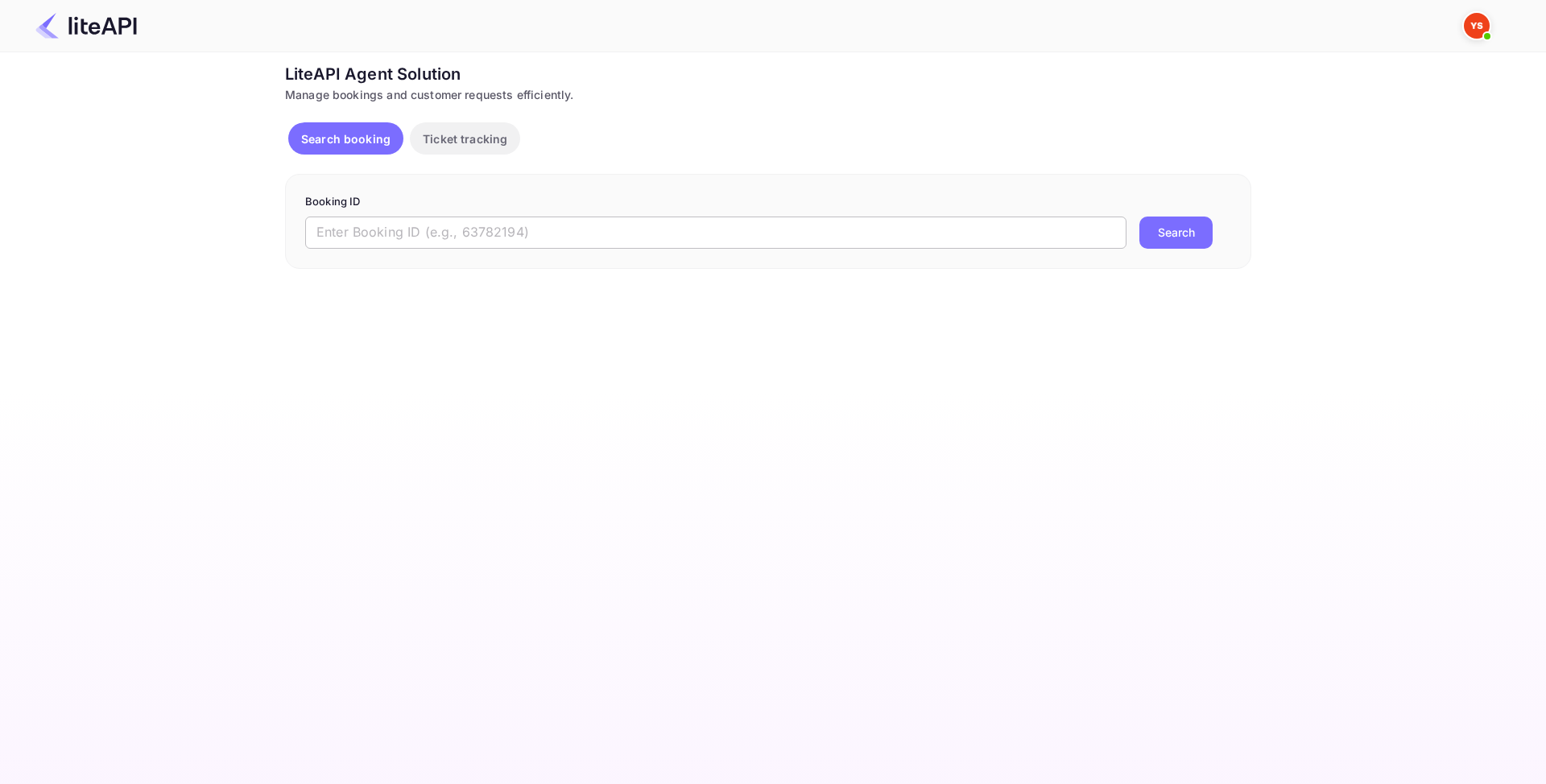
click at [487, 223] on input "text" at bounding box center [715, 232] width 821 height 32
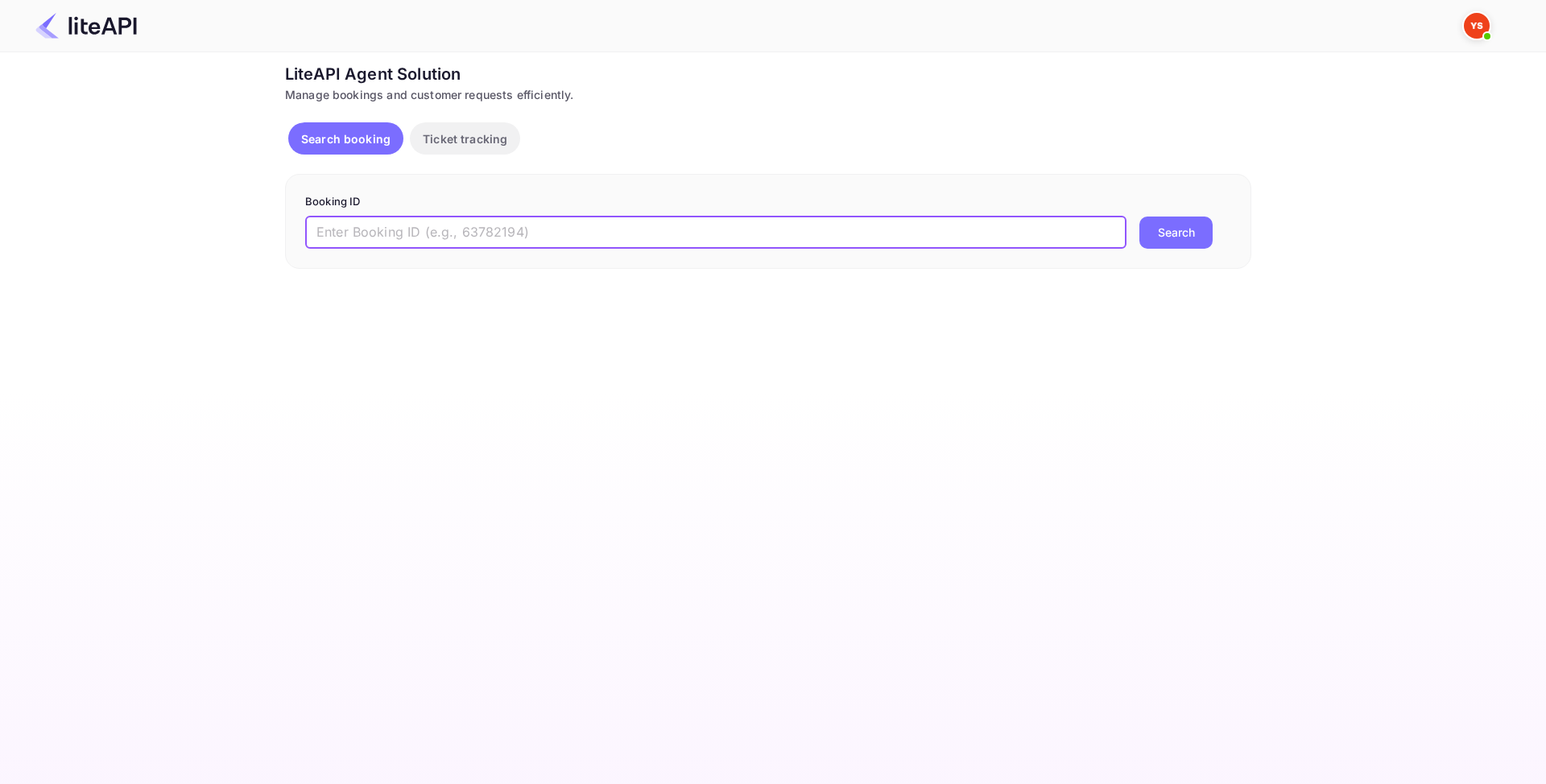
paste input "8826022"
type input "8826022"
click at [1245, 223] on div "Booking ID 8826022 ​ Search" at bounding box center [768, 221] width 966 height 95
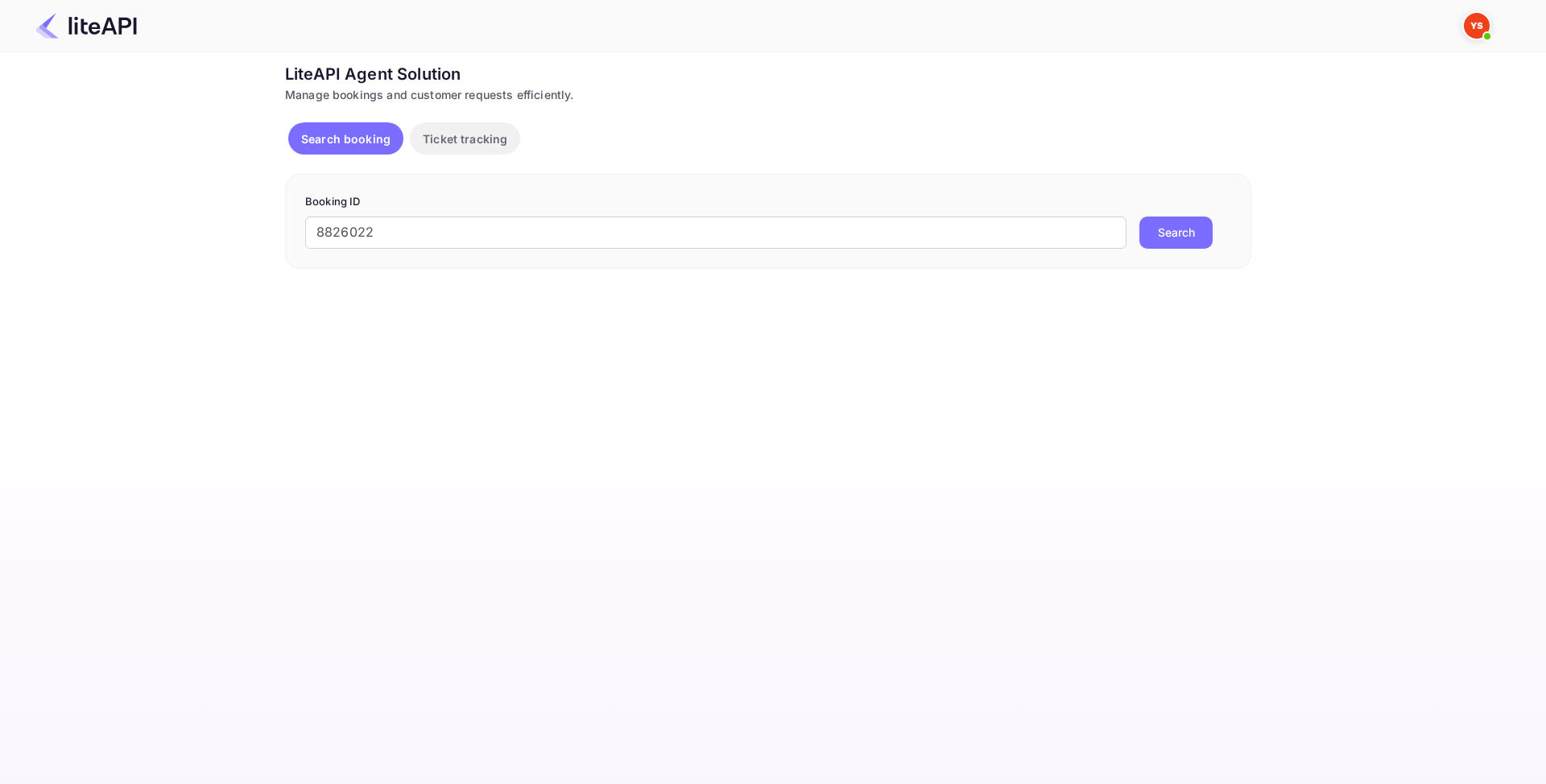
click at [1192, 243] on button "Search" at bounding box center [1175, 232] width 73 height 32
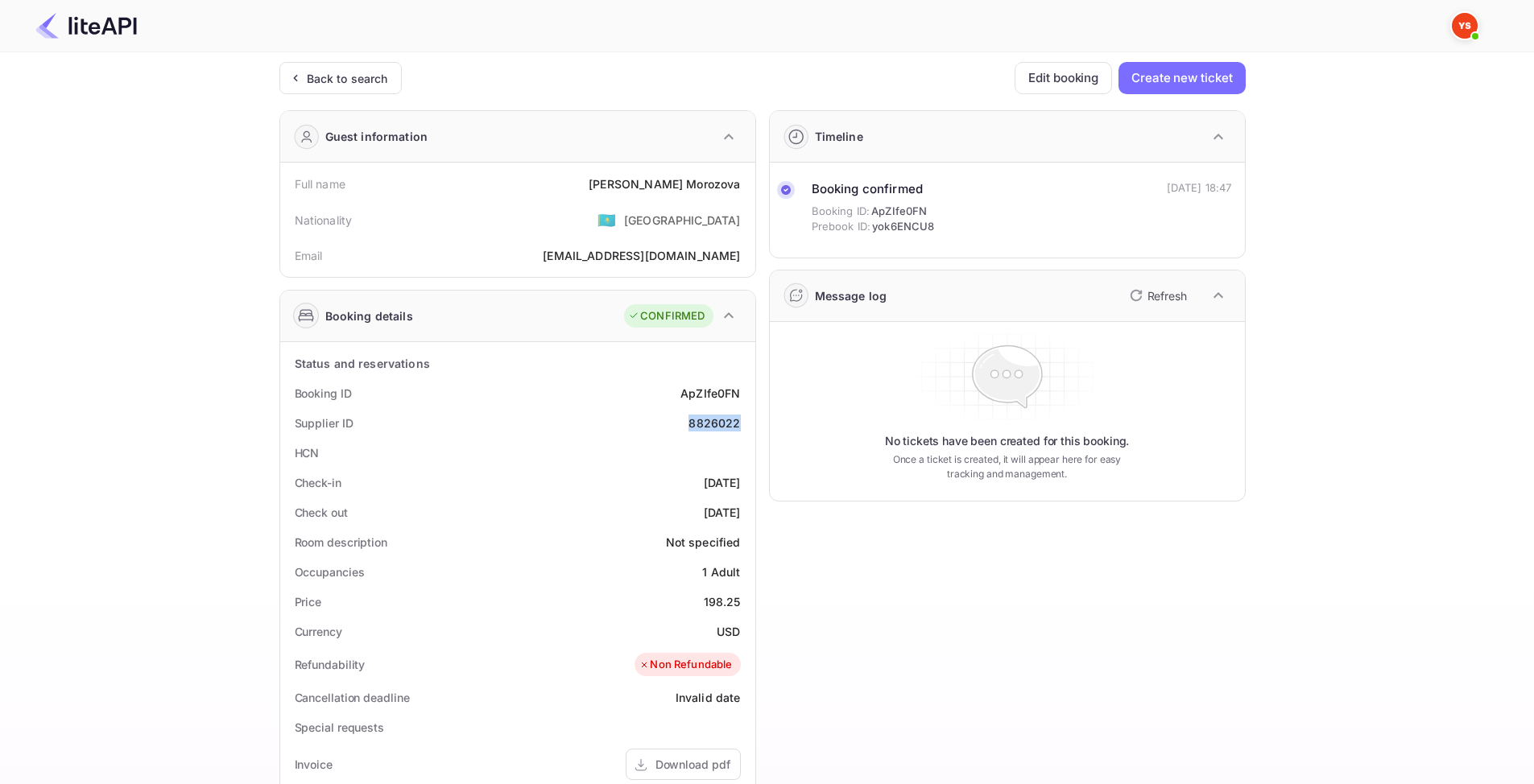
drag, startPoint x: 685, startPoint y: 424, endPoint x: 739, endPoint y: 421, distance: 54.1
click at [739, 421] on div "Supplier ID 8826022" at bounding box center [517, 423] width 462 height 30
copy div "8826022"
drag, startPoint x: 688, startPoint y: 398, endPoint x: 741, endPoint y: 394, distance: 53.2
click at [741, 394] on div "Booking ID ApZIfe0FN" at bounding box center [517, 393] width 462 height 30
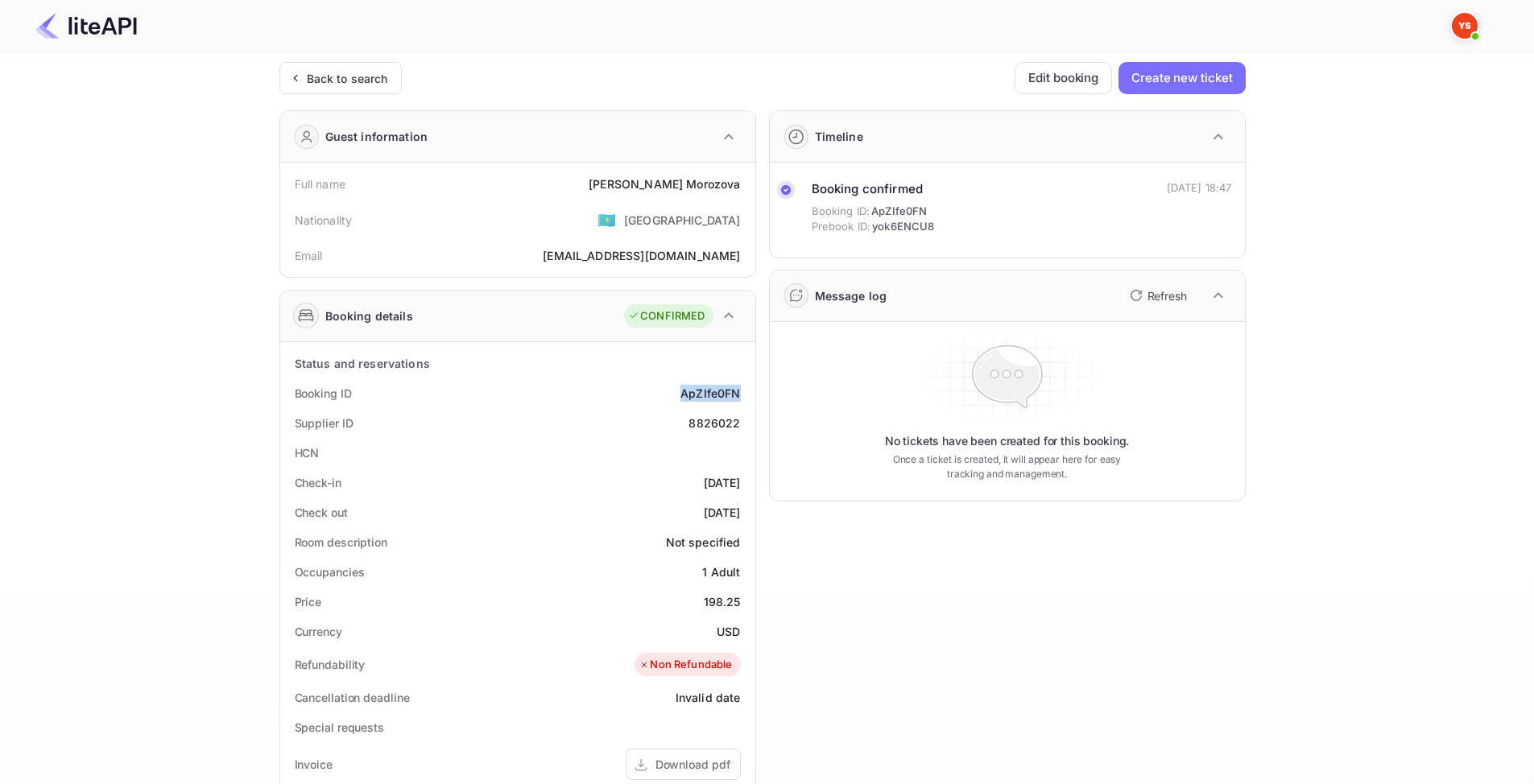
copy div "ApZIfe0FN"
drag, startPoint x: 633, startPoint y: 182, endPoint x: 745, endPoint y: 178, distance: 112.1
click at [745, 178] on div "Full name [PERSON_NAME]" at bounding box center [517, 183] width 462 height 30
copy div "[PERSON_NAME]"
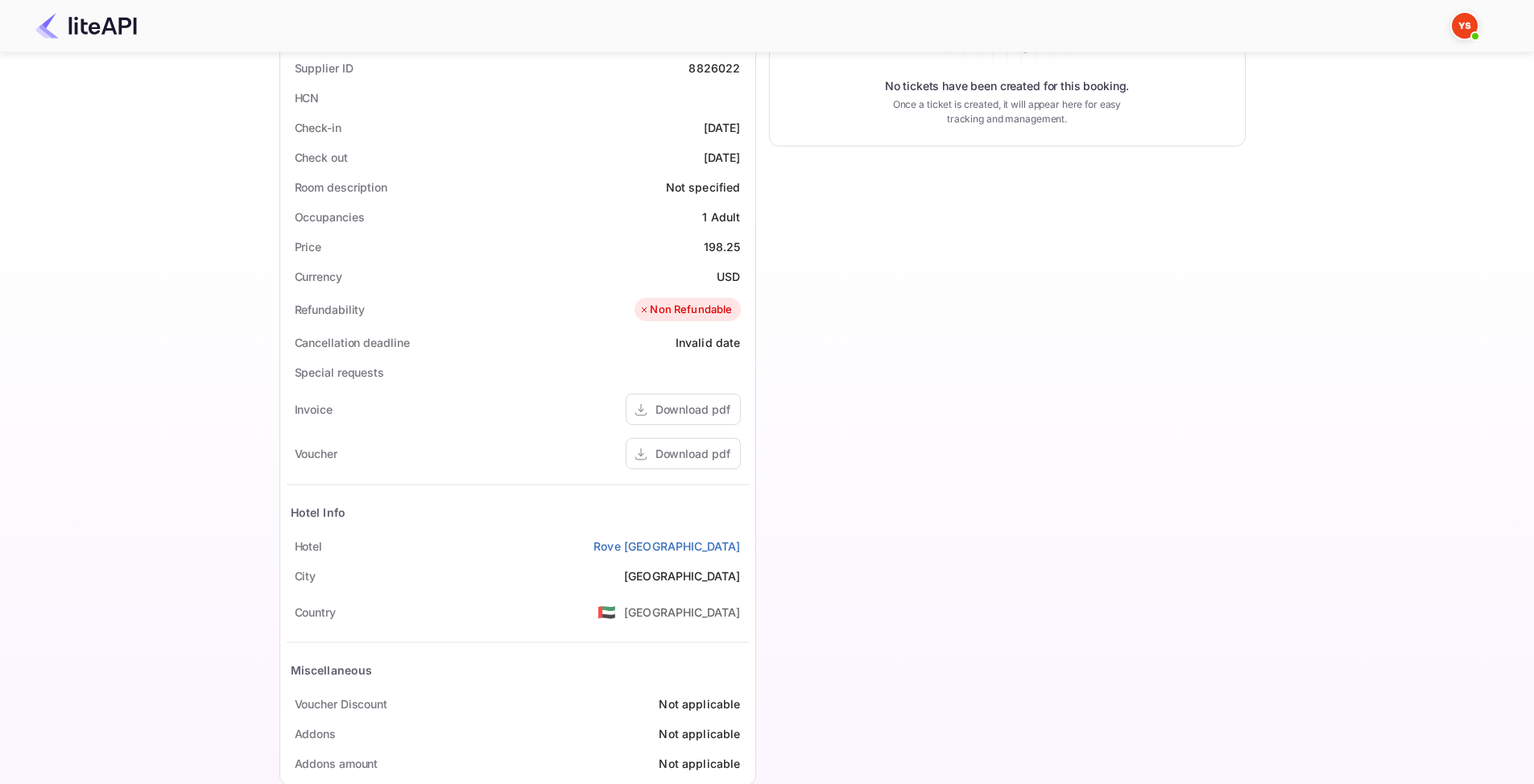
scroll to position [387, 0]
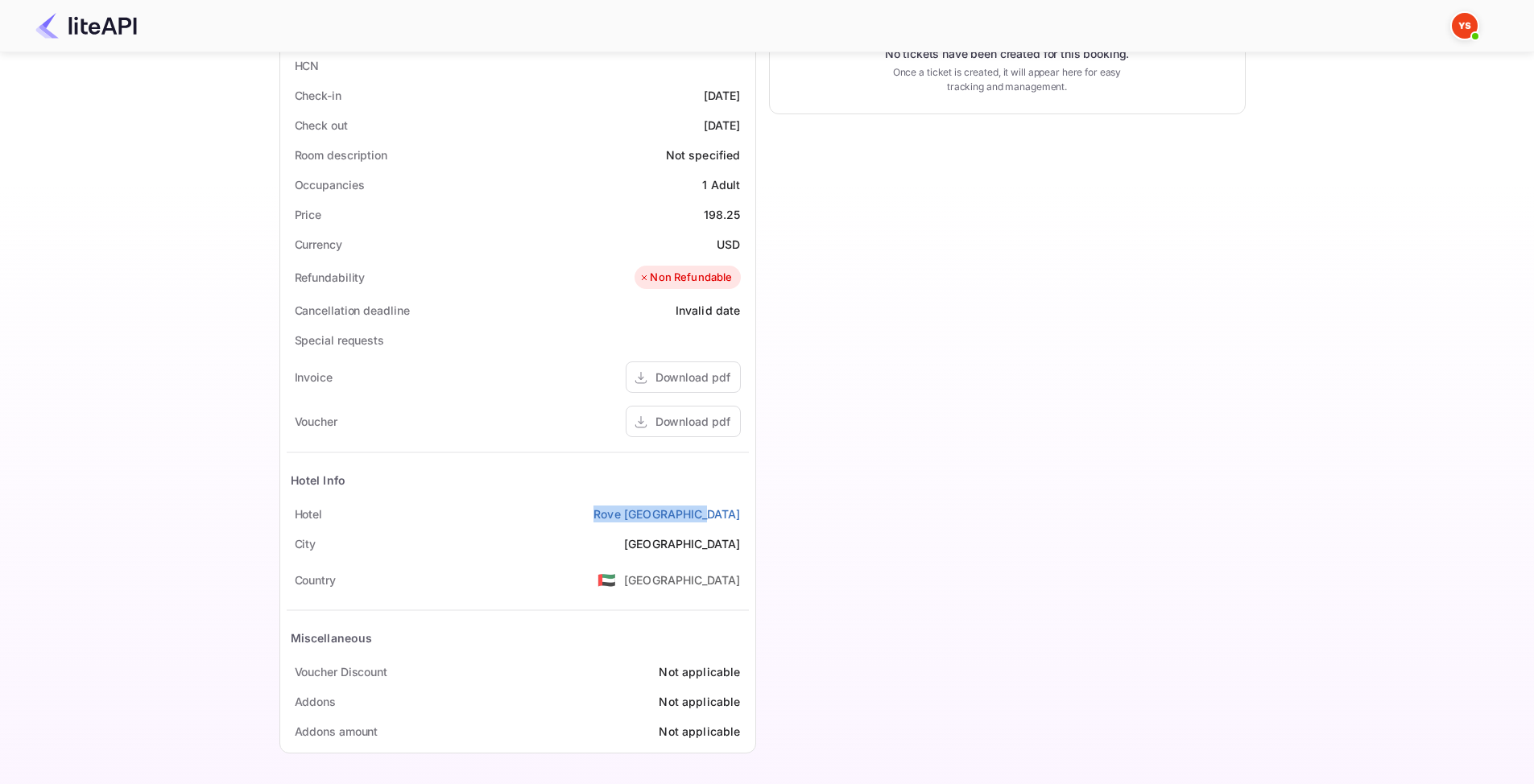
drag, startPoint x: 629, startPoint y: 518, endPoint x: 742, endPoint y: 516, distance: 113.0
click at [742, 516] on div "[GEOGRAPHIC_DATA]" at bounding box center [517, 514] width 462 height 30
copy link "Rove [GEOGRAPHIC_DATA]"
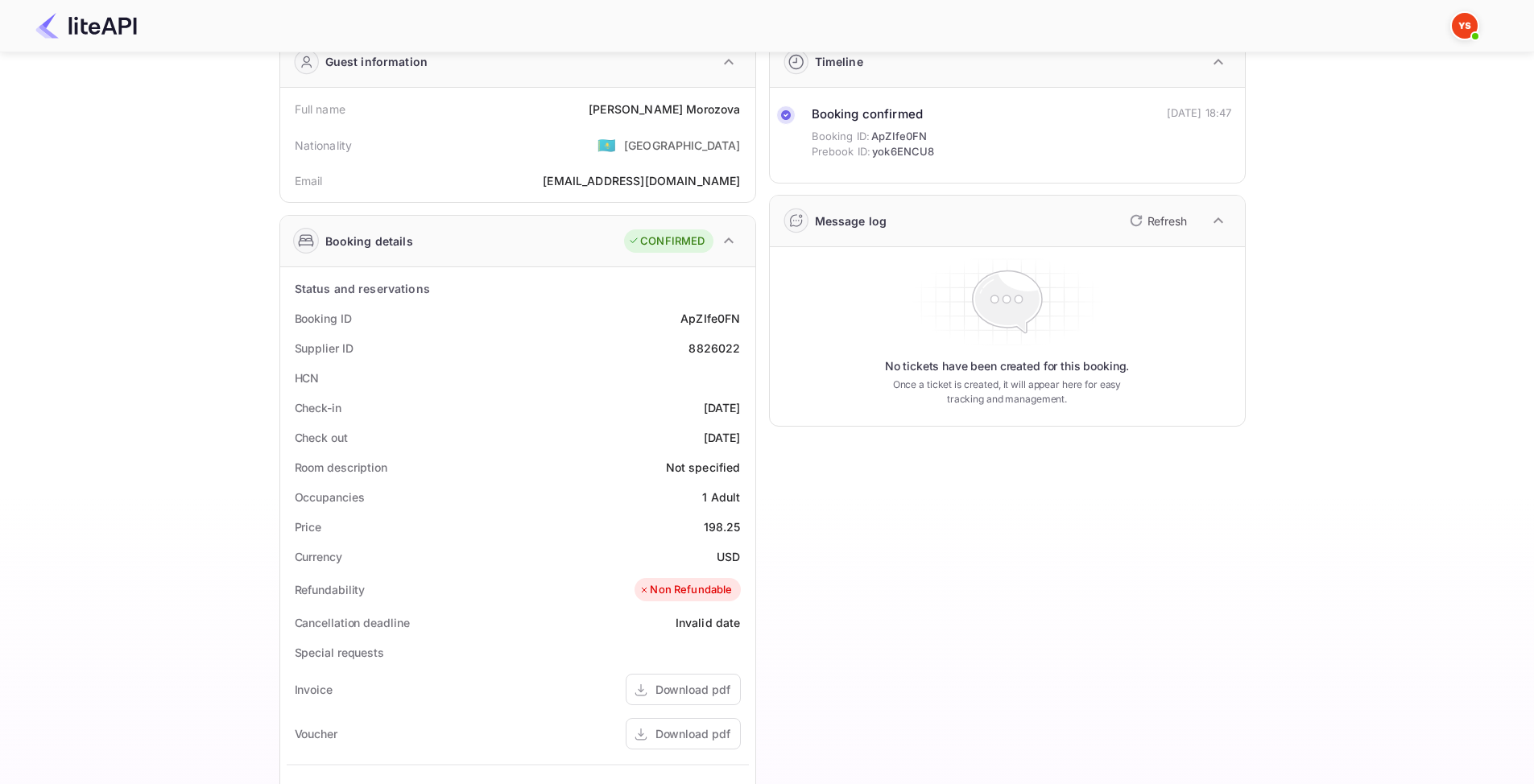
scroll to position [65, 0]
